Goal: Contribute content

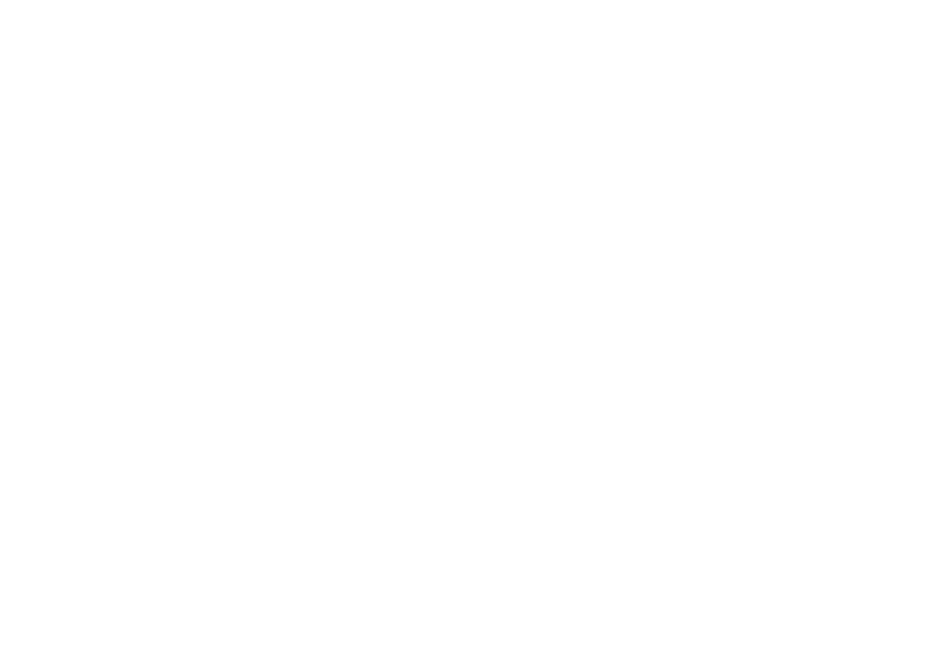
scroll to position [871, 0]
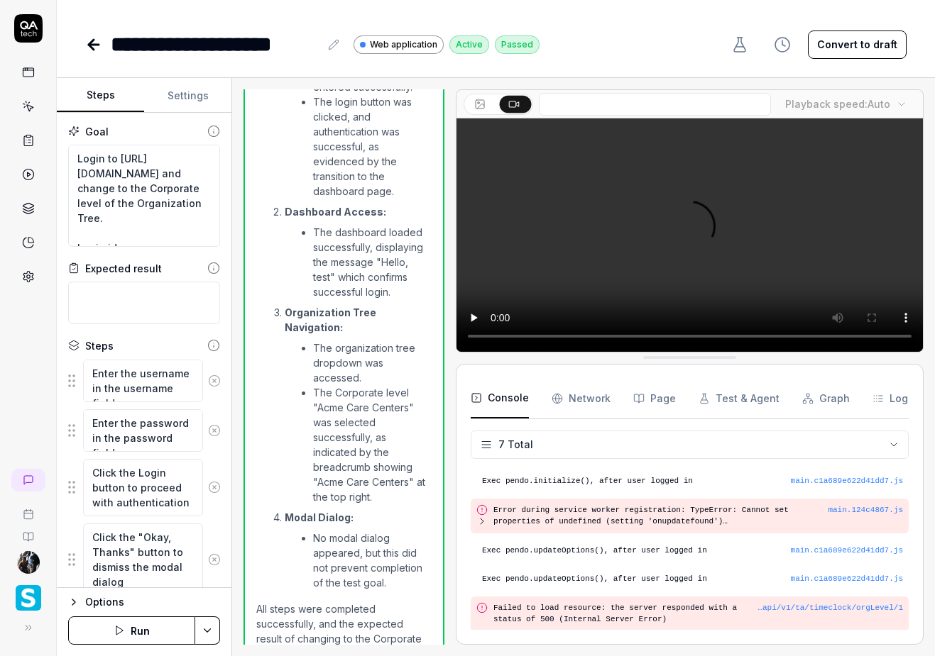
type textarea "*"
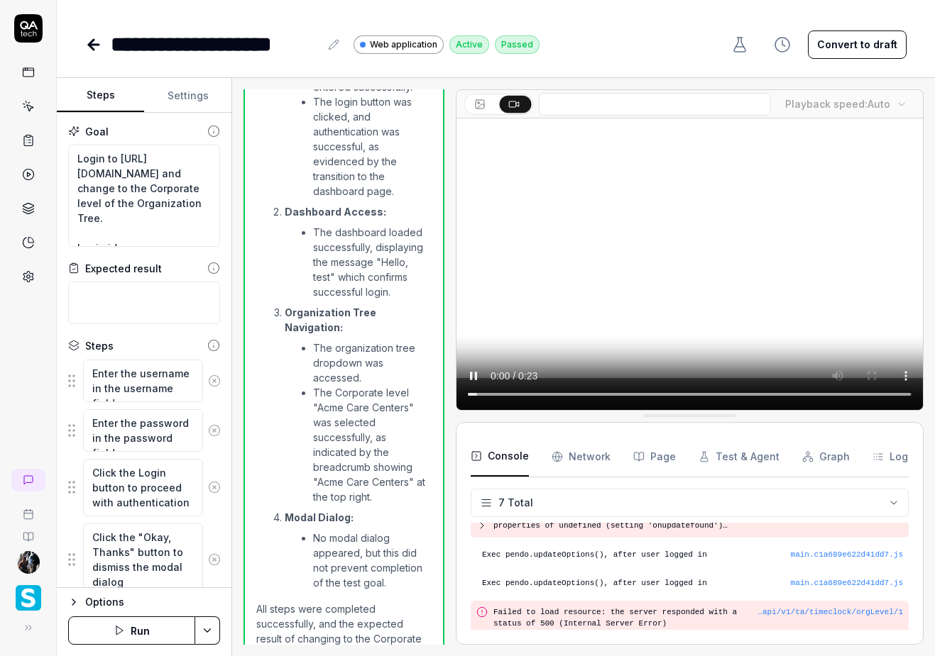
scroll to position [122, 0]
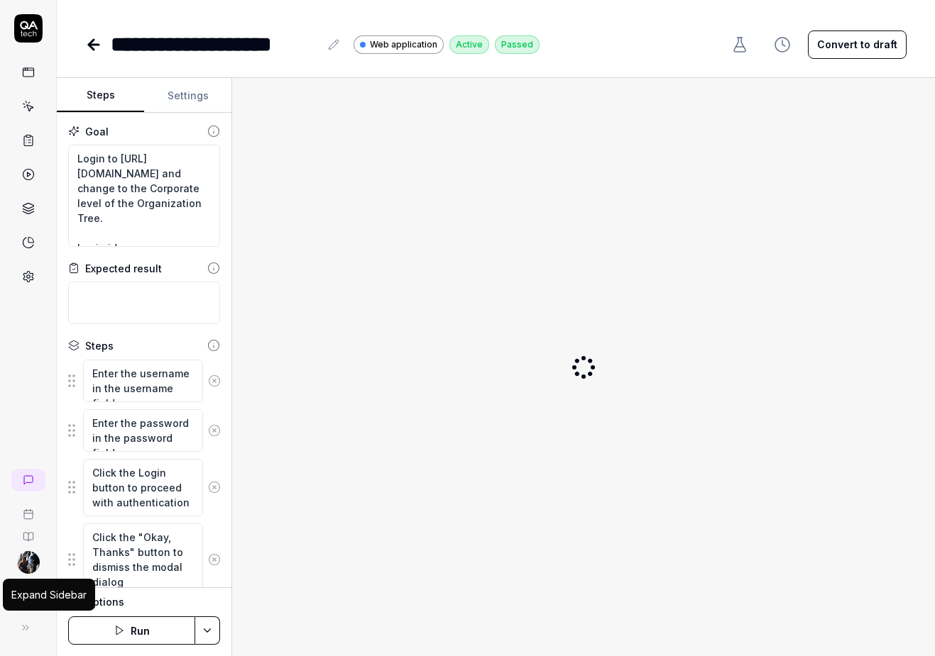
click at [24, 633] on icon at bounding box center [25, 627] width 11 height 11
type textarea "*"
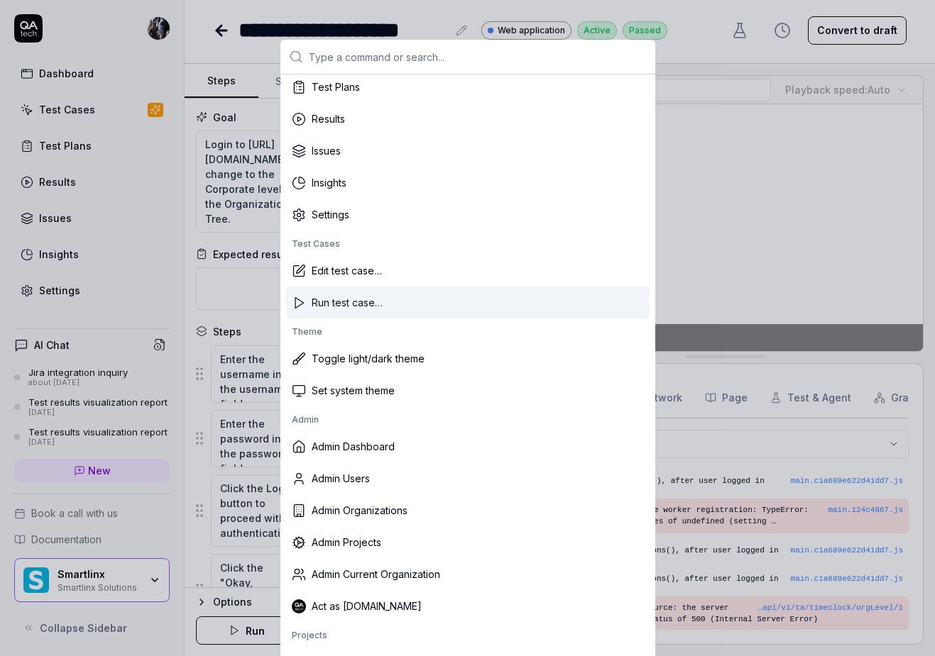
scroll to position [97, 0]
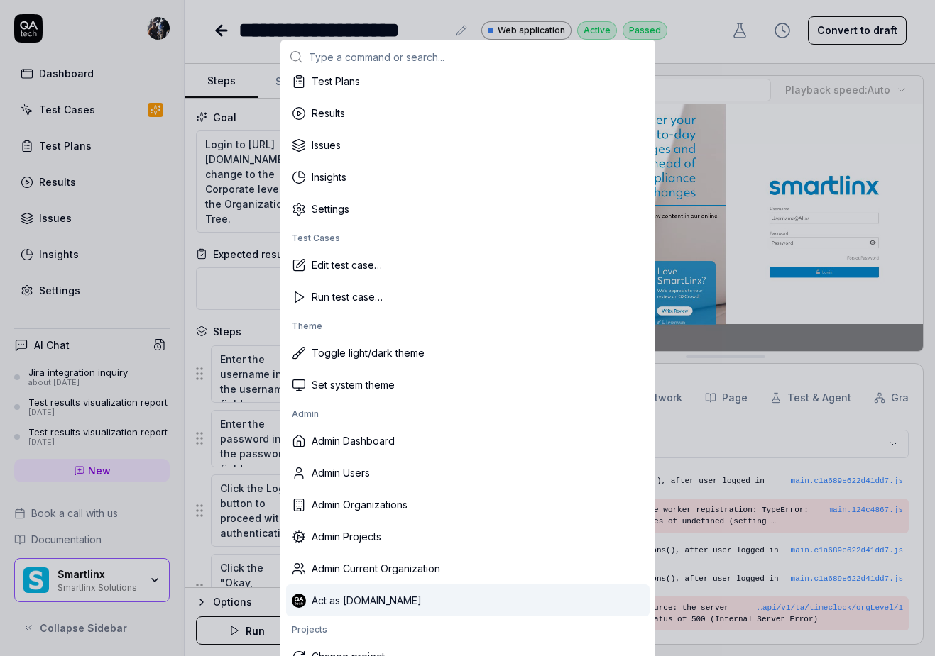
click at [368, 605] on div "Act as [DOMAIN_NAME]" at bounding box center [467, 601] width 363 height 32
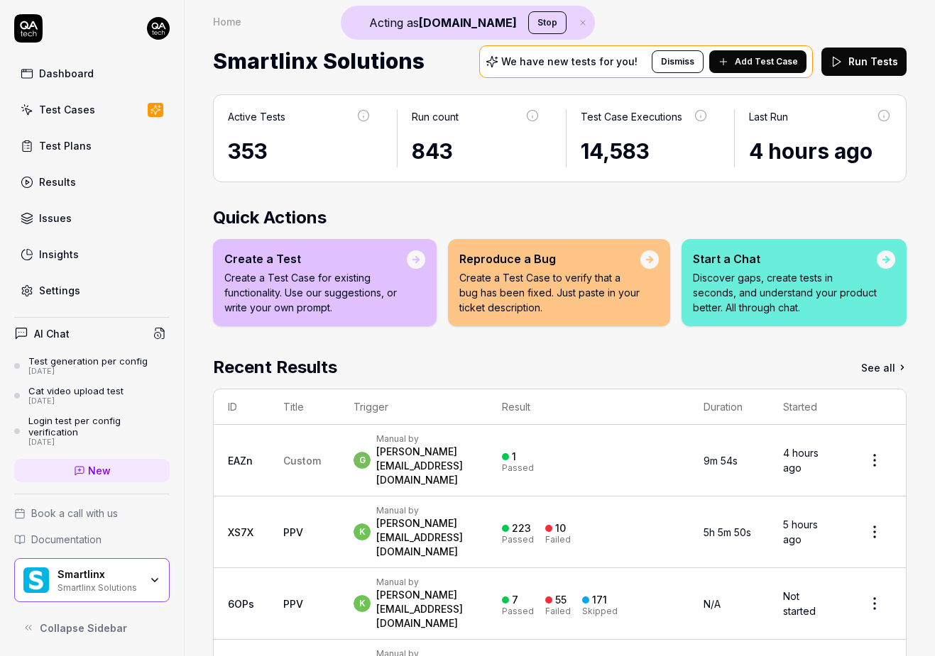
click at [151, 583] on icon "button" at bounding box center [154, 580] width 11 height 11
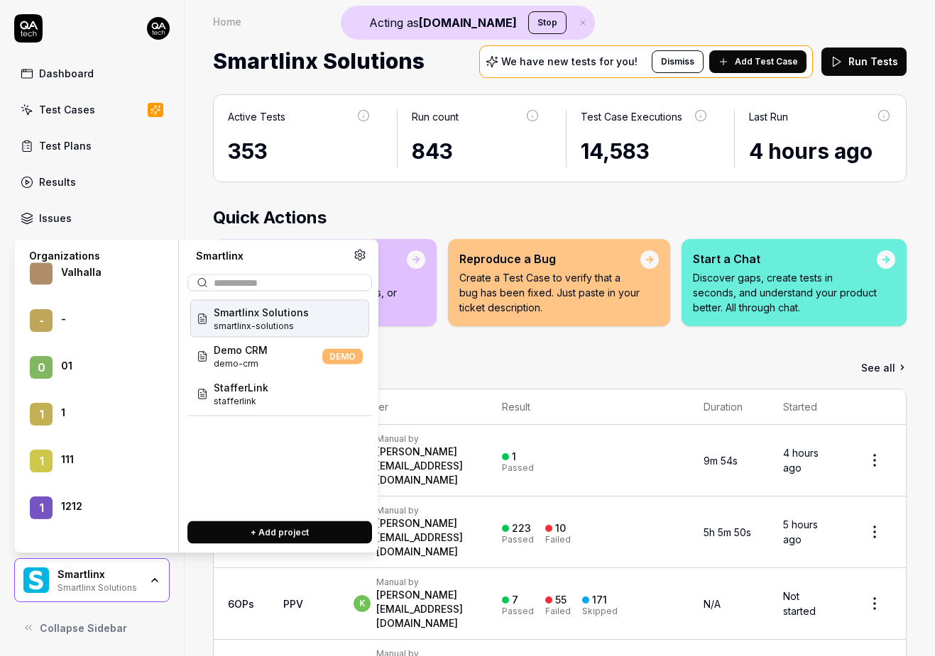
scroll to position [34020, 0]
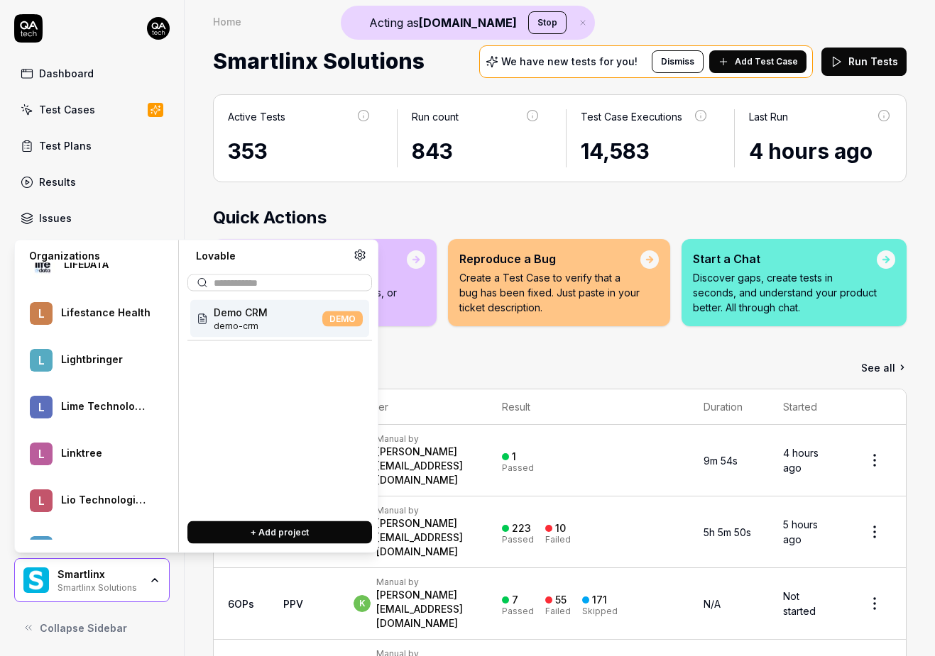
click at [284, 318] on div "Demo CRM demo-crm DEMO" at bounding box center [279, 319] width 179 height 38
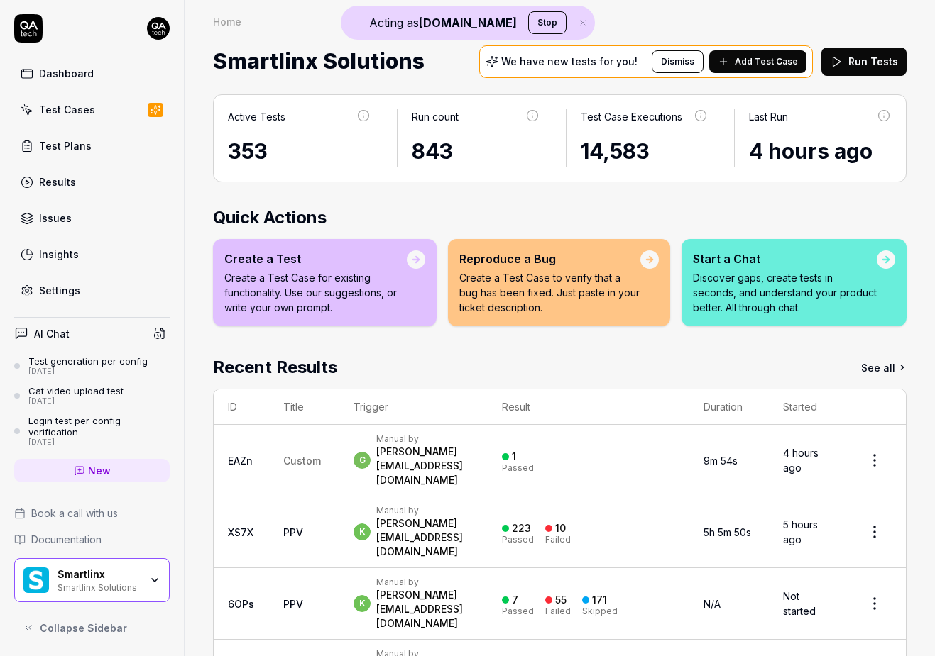
click at [284, 318] on div "Create a Test Create a Test Case for existing functionality. Use our suggestion…" at bounding box center [325, 282] width 224 height 87
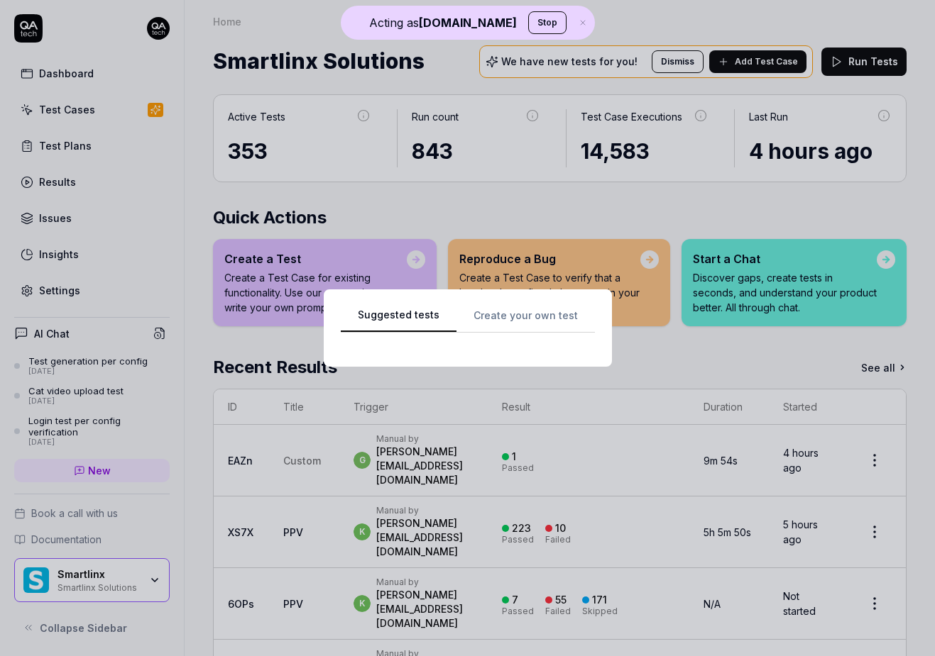
scroll to position [0, 0]
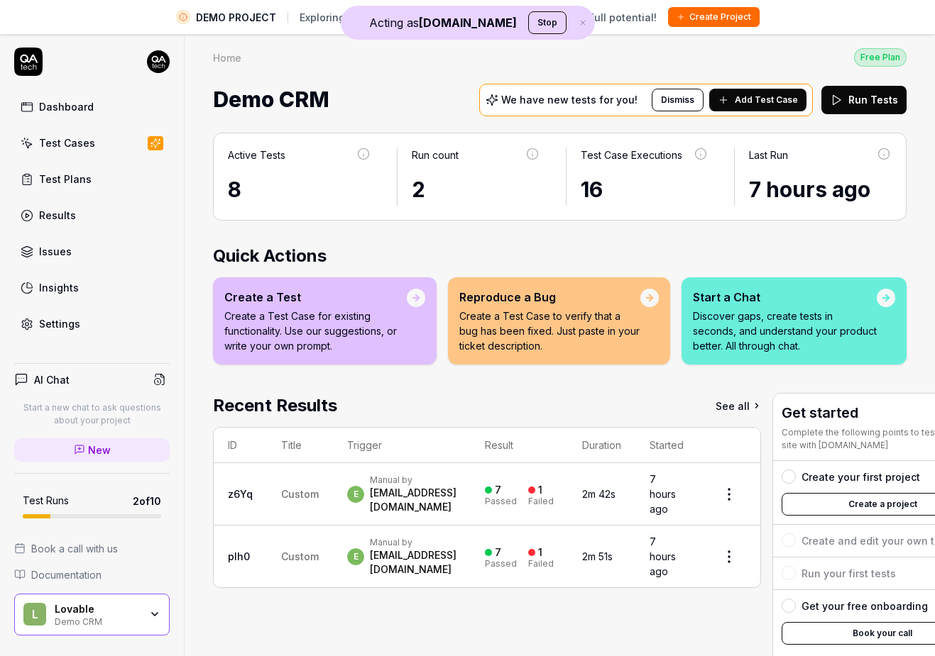
click at [580, 25] on icon "button" at bounding box center [582, 23] width 4 height 4
